Goal: Download file/media

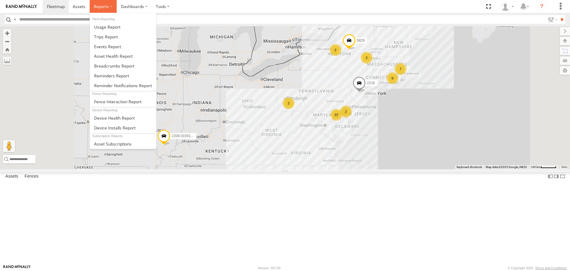
click at [99, 7] on span at bounding box center [101, 7] width 15 height 6
click at [105, 53] on link at bounding box center [123, 56] width 66 height 10
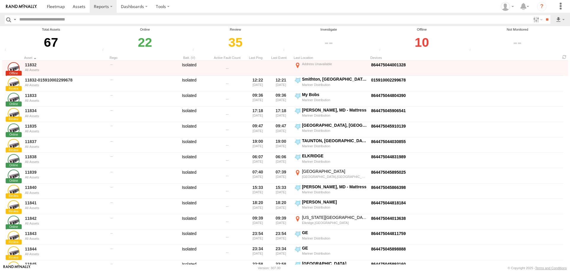
click at [559, 19] on label at bounding box center [560, 19] width 10 height 9
click at [555, 25] on link at bounding box center [552, 29] width 21 height 9
